Goal: Register for event/course

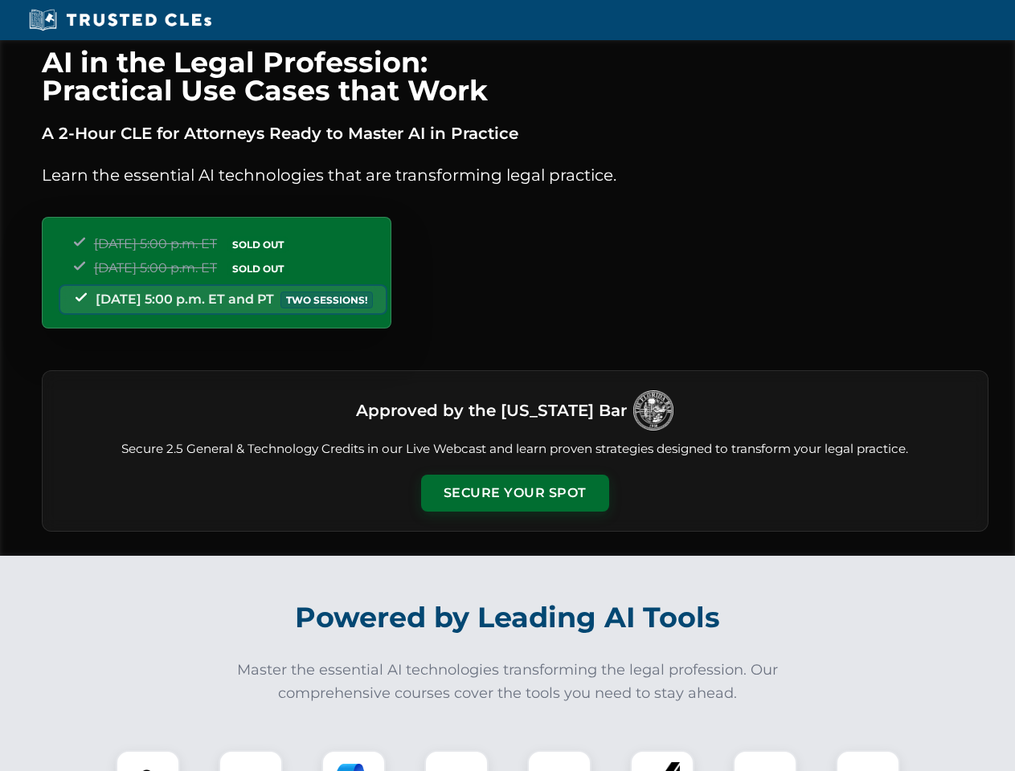
click at [514, 493] on button "Secure Your Spot" at bounding box center [515, 493] width 188 height 37
click at [148, 761] on img at bounding box center [148, 782] width 47 height 47
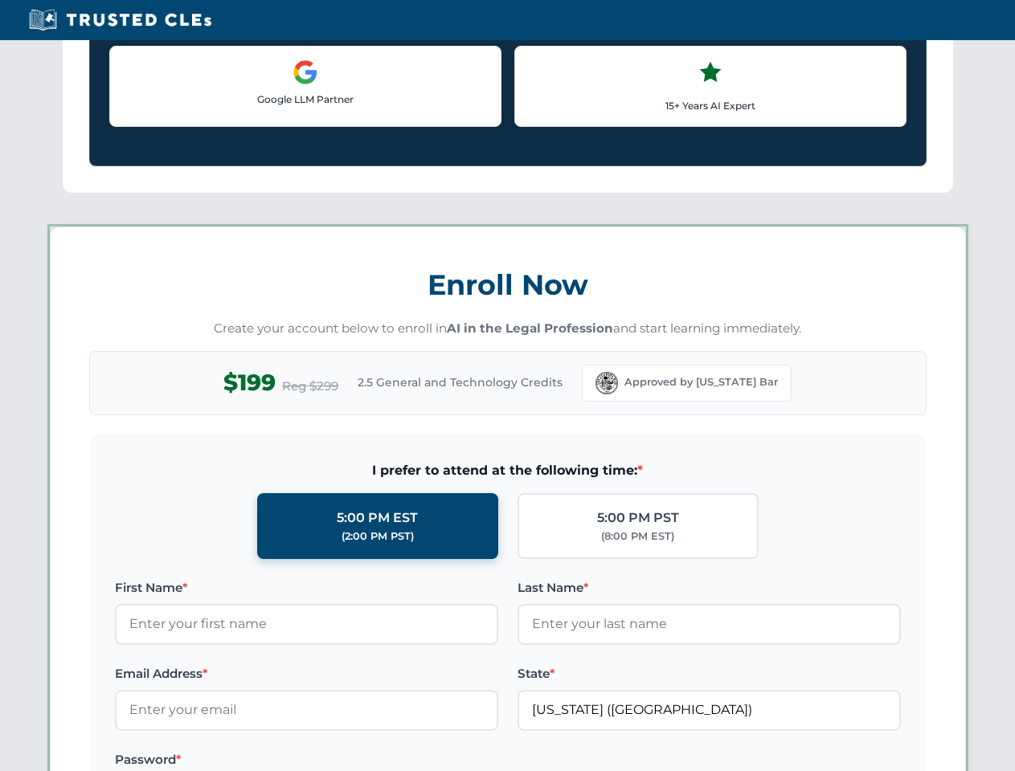
click at [354, 761] on label "Password *" at bounding box center [306, 759] width 383 height 19
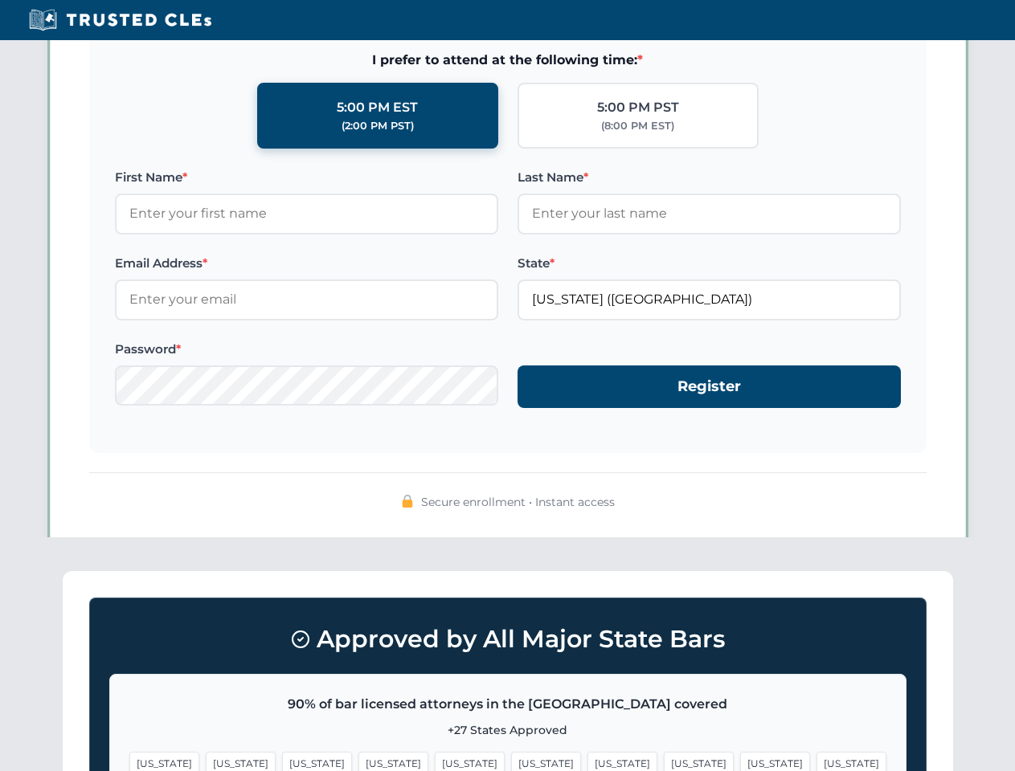
click at [740, 761] on span "[US_STATE]" at bounding box center [775, 763] width 70 height 23
